Goal: Information Seeking & Learning: Learn about a topic

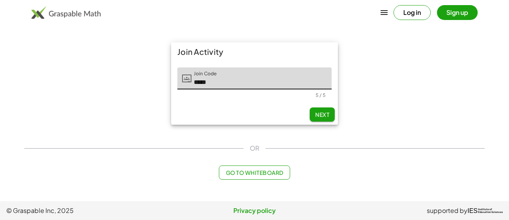
click at [315, 114] on span "Next" at bounding box center [322, 114] width 14 height 7
type input "*****"
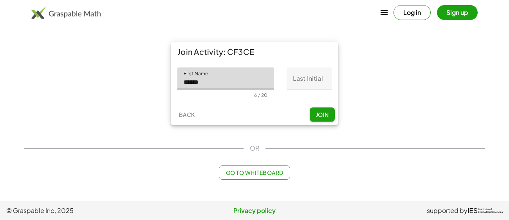
type input "******"
click at [319, 84] on input "Last Initial" at bounding box center [308, 78] width 45 height 22
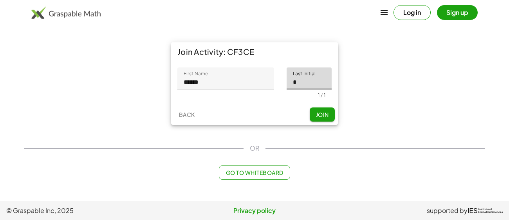
type input "*"
click at [255, 106] on div "Back Join" at bounding box center [254, 114] width 167 height 20
click at [314, 113] on button "Join" at bounding box center [322, 114] width 25 height 14
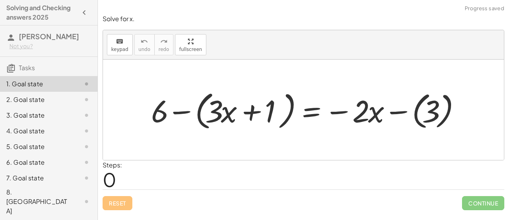
click at [62, 111] on div "3. Goal state" at bounding box center [37, 114] width 63 height 9
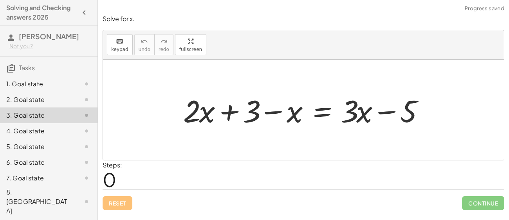
click at [47, 130] on div "4. Goal state" at bounding box center [37, 130] width 63 height 9
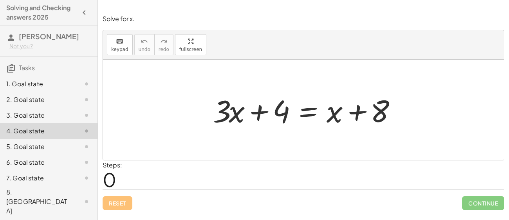
scroll to position [15, 0]
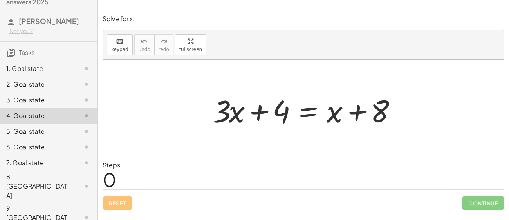
click at [40, 150] on div "6. Goal state" at bounding box center [37, 146] width 63 height 9
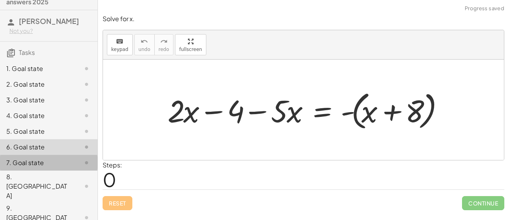
click at [41, 158] on div "7. Goal state" at bounding box center [37, 162] width 63 height 9
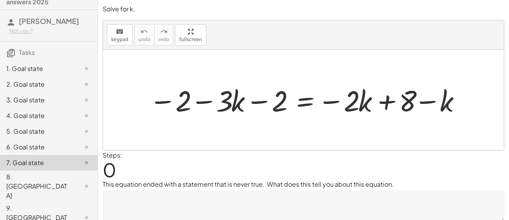
click at [228, 108] on div at bounding box center [306, 100] width 322 height 38
drag, startPoint x: 228, startPoint y: 108, endPoint x: 235, endPoint y: 108, distance: 6.7
click at [235, 108] on div at bounding box center [306, 100] width 322 height 38
click at [28, 123] on div "3. Goal state" at bounding box center [48, 131] width 97 height 16
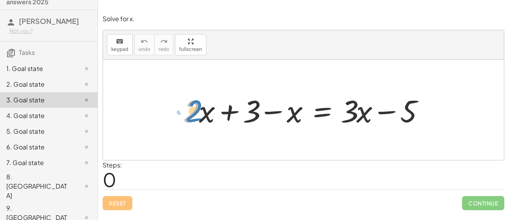
click at [187, 105] on div at bounding box center [306, 110] width 254 height 40
drag, startPoint x: 188, startPoint y: 113, endPoint x: 252, endPoint y: 120, distance: 64.2
click at [252, 120] on div at bounding box center [306, 110] width 254 height 40
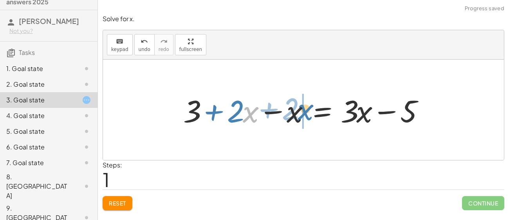
drag, startPoint x: 252, startPoint y: 120, endPoint x: 307, endPoint y: 118, distance: 54.8
click at [307, 118] on div at bounding box center [306, 110] width 254 height 40
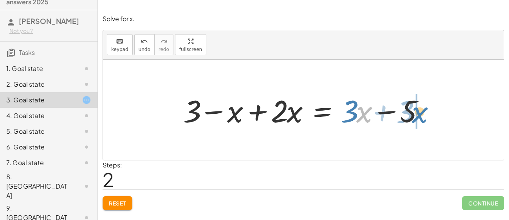
drag, startPoint x: 369, startPoint y: 112, endPoint x: 425, endPoint y: 112, distance: 55.6
click at [425, 112] on div at bounding box center [306, 110] width 254 height 40
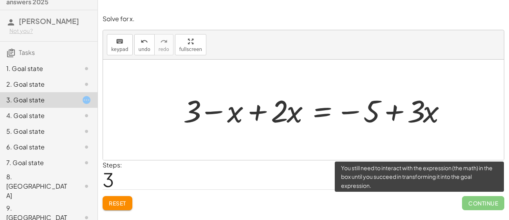
click at [466, 198] on span "Continue" at bounding box center [483, 203] width 42 height 14
click at [468, 202] on span "Continue" at bounding box center [483, 203] width 42 height 14
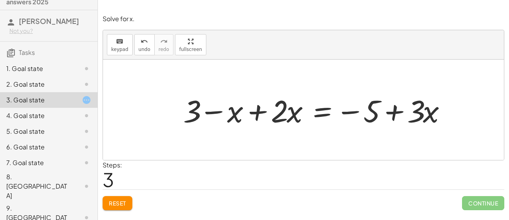
click at [125, 207] on button "Reset" at bounding box center [118, 203] width 30 height 14
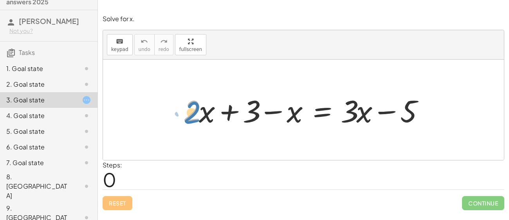
click at [180, 119] on div at bounding box center [306, 110] width 254 height 40
click at [227, 36] on div "keyboard keypad undo [PERSON_NAME] redo fullscreen" at bounding box center [303, 44] width 401 height 29
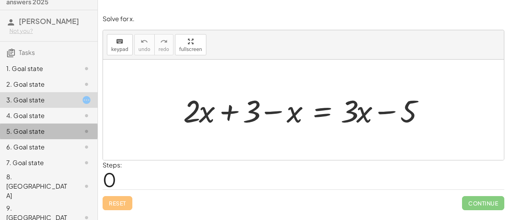
click at [59, 128] on div "5. Goal state" at bounding box center [37, 130] width 63 height 9
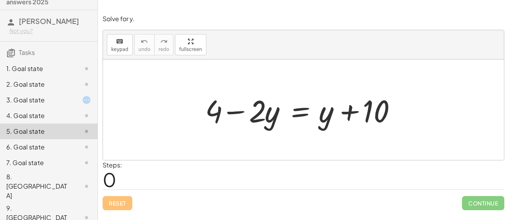
click at [71, 119] on div at bounding box center [80, 115] width 22 height 9
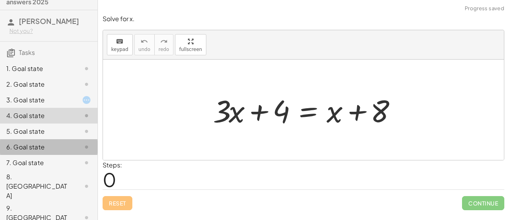
click at [61, 143] on div "6. Goal state" at bounding box center [37, 146] width 63 height 9
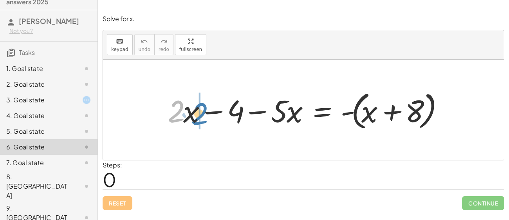
drag, startPoint x: 175, startPoint y: 111, endPoint x: 198, endPoint y: 113, distance: 23.6
click at [198, 113] on div at bounding box center [306, 109] width 285 height 45
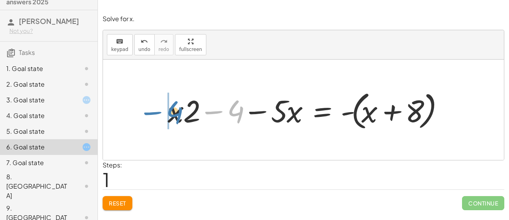
drag, startPoint x: 238, startPoint y: 115, endPoint x: 178, endPoint y: 114, distance: 59.9
click at [178, 114] on div at bounding box center [306, 109] width 285 height 45
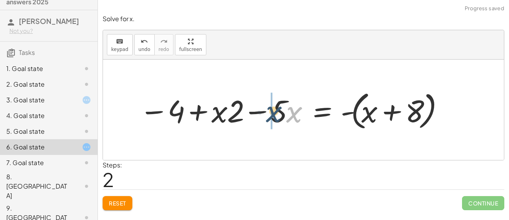
drag, startPoint x: 294, startPoint y: 113, endPoint x: 274, endPoint y: 113, distance: 20.7
click at [274, 113] on div at bounding box center [289, 109] width 308 height 45
drag, startPoint x: 296, startPoint y: 115, endPoint x: 414, endPoint y: 115, distance: 118.2
click at [414, 115] on div at bounding box center [289, 109] width 308 height 45
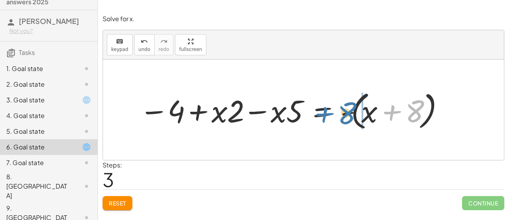
drag, startPoint x: 420, startPoint y: 114, endPoint x: 359, endPoint y: 115, distance: 61.4
click at [359, 115] on div at bounding box center [289, 109] width 308 height 45
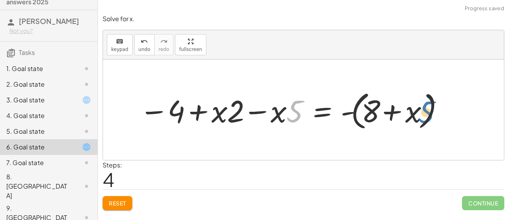
drag, startPoint x: 297, startPoint y: 117, endPoint x: 426, endPoint y: 118, distance: 129.5
click at [426, 118] on div at bounding box center [289, 109] width 308 height 45
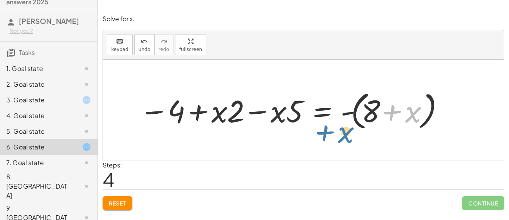
drag, startPoint x: 411, startPoint y: 109, endPoint x: 304, endPoint y: 130, distance: 108.1
click at [304, 130] on div at bounding box center [289, 109] width 308 height 45
drag, startPoint x: 410, startPoint y: 120, endPoint x: 147, endPoint y: 108, distance: 263.7
click at [147, 108] on div at bounding box center [289, 109] width 308 height 45
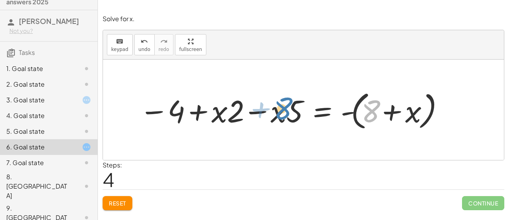
drag, startPoint x: 375, startPoint y: 112, endPoint x: 292, endPoint y: 107, distance: 83.1
click at [292, 107] on div at bounding box center [289, 109] width 308 height 45
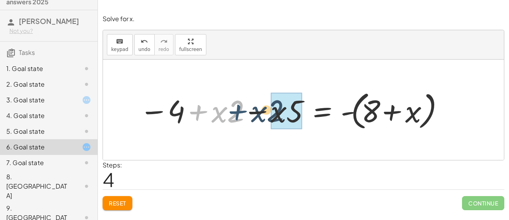
drag, startPoint x: 197, startPoint y: 117, endPoint x: 236, endPoint y: 118, distance: 39.2
click at [236, 118] on div at bounding box center [289, 109] width 308 height 45
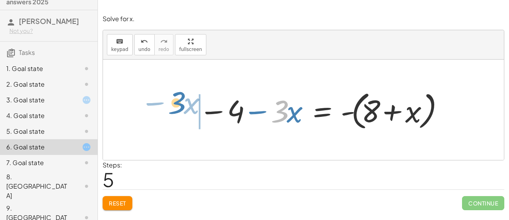
drag, startPoint x: 277, startPoint y: 118, endPoint x: 173, endPoint y: 112, distance: 104.3
click at [173, 112] on div "+ · 2 · x − 4 − · 5 · x = - ( + x + 8 ) + · x · 2 − 4 − · 5 · x = - ( + x + 8 )…" at bounding box center [303, 109] width 401 height 100
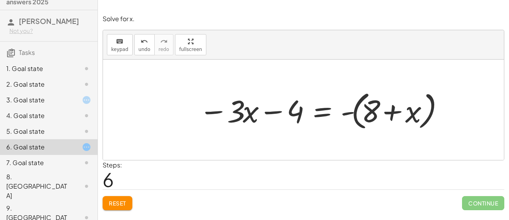
click at [263, 160] on div "Steps: 6" at bounding box center [304, 174] width 402 height 29
drag, startPoint x: 236, startPoint y: 114, endPoint x: 214, endPoint y: 109, distance: 22.5
click at [214, 109] on div at bounding box center [319, 109] width 249 height 45
